Goal: Task Accomplishment & Management: Manage account settings

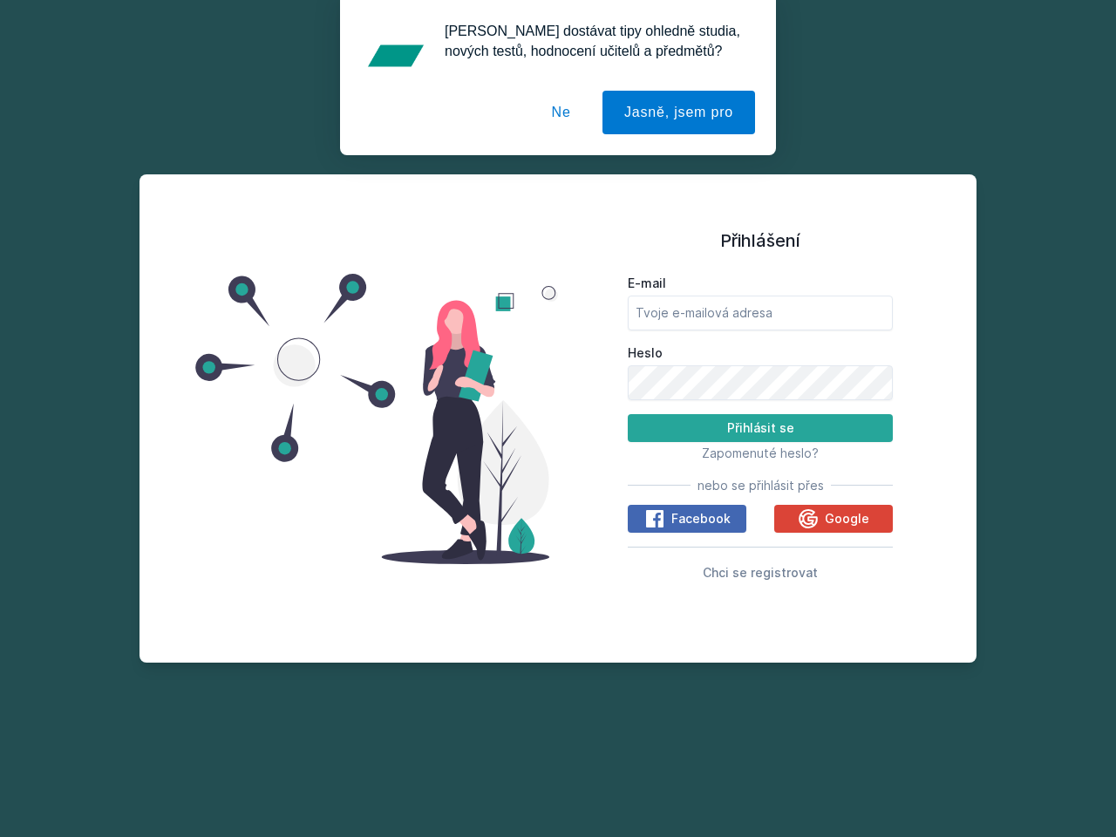
click at [760, 453] on span "Zapomenuté heslo?" at bounding box center [760, 453] width 117 height 15
click at [687, 519] on span "Facebook" at bounding box center [700, 518] width 59 height 17
click at [656, 519] on icon at bounding box center [654, 518] width 21 height 21
click at [834, 519] on span "Google" at bounding box center [847, 518] width 44 height 17
click at [810, 519] on icon at bounding box center [808, 517] width 19 height 19
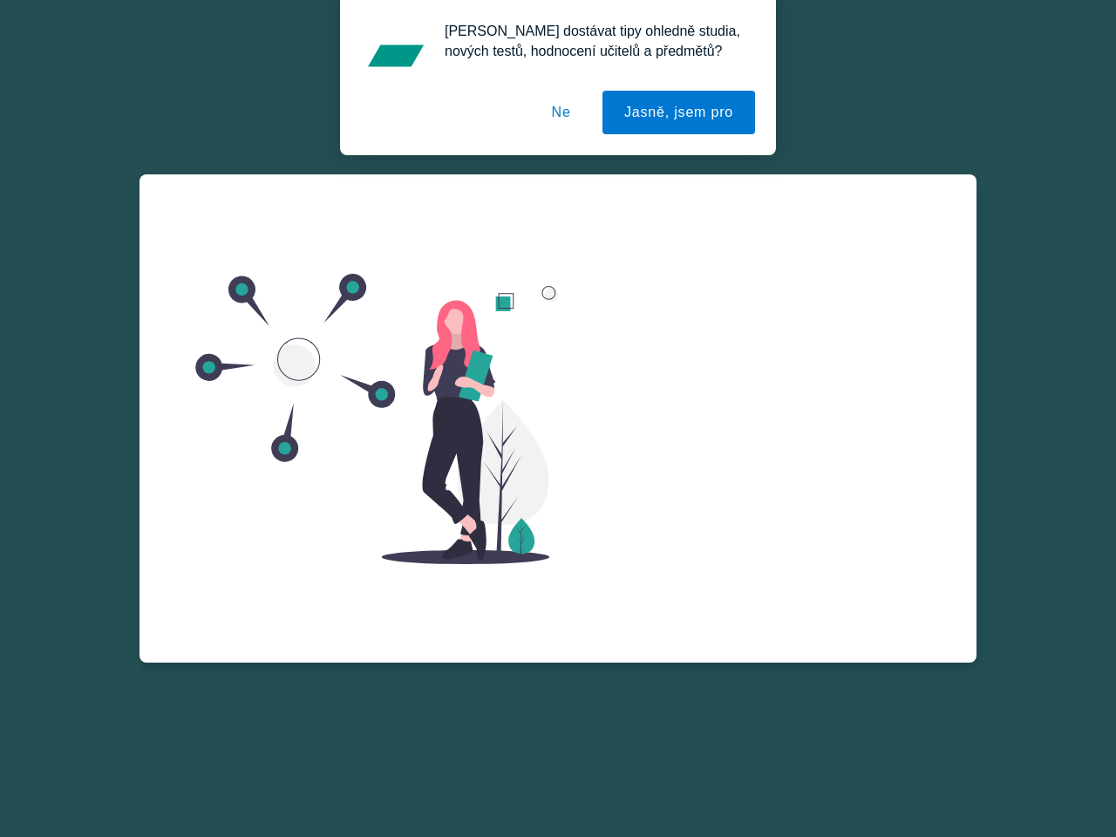
click at [760, 572] on div "E-mail Heslo Přihlásit se Zapomenuté heslo? nebo se přihlásit přes Facebook Goo…" at bounding box center [760, 446] width 265 height 315
click at [681, 112] on button "Jasně, jsem pro" at bounding box center [678, 113] width 153 height 44
